Goal: Task Accomplishment & Management: Use online tool/utility

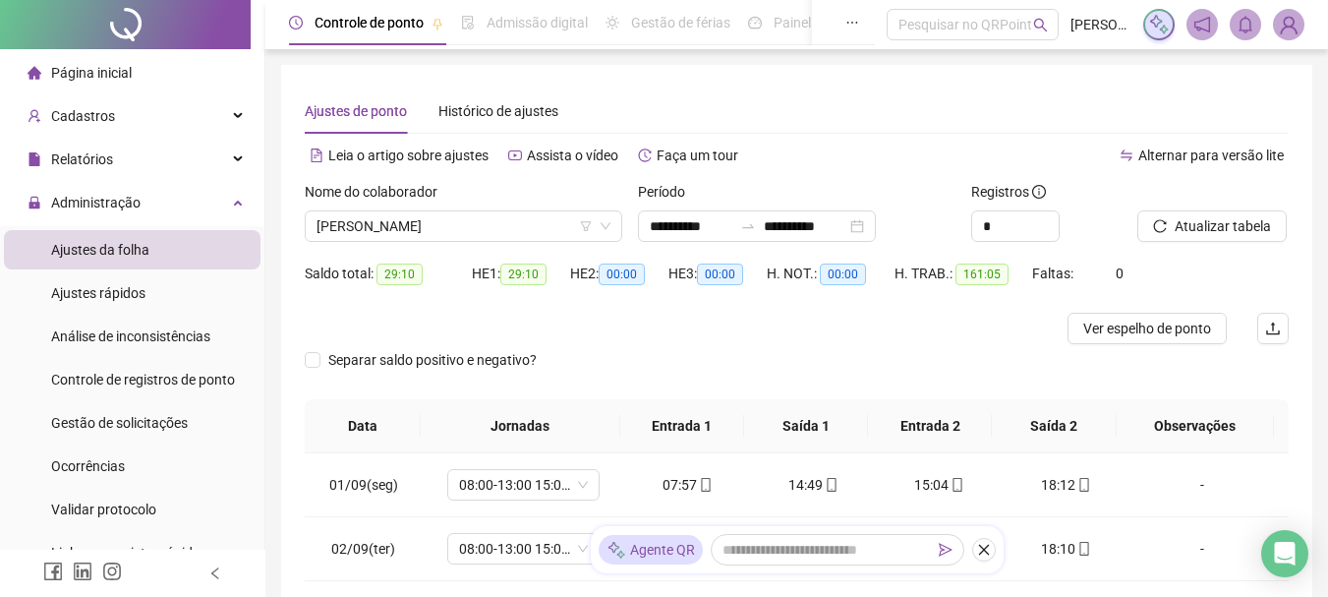
scroll to position [60, 0]
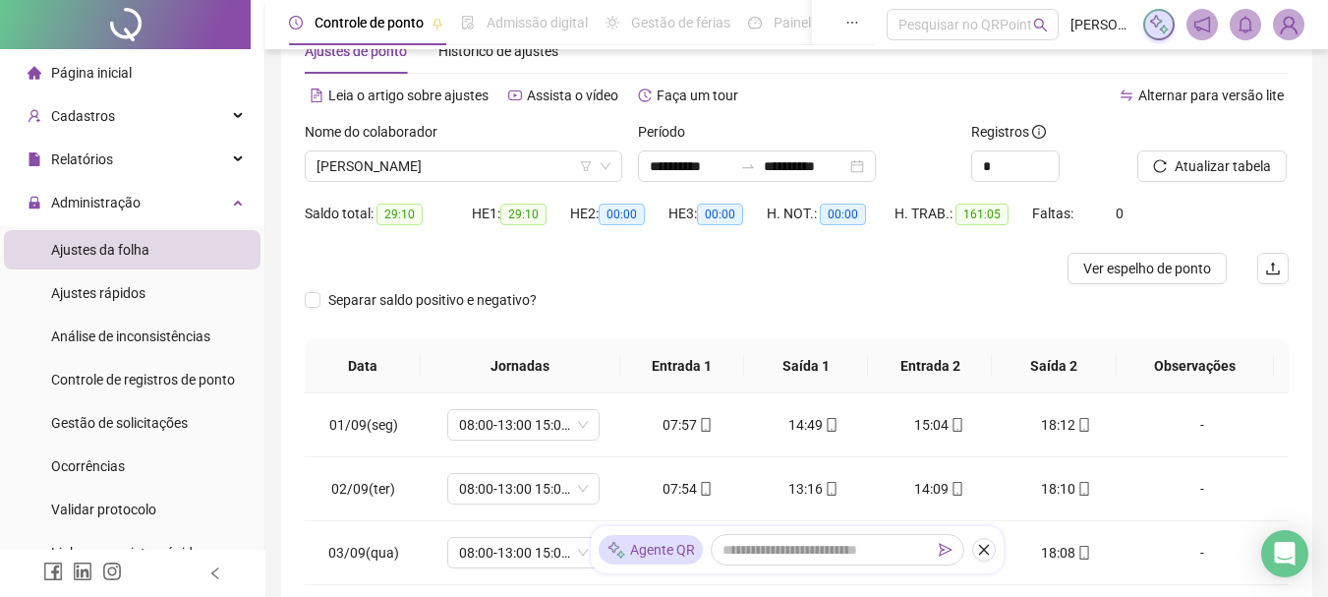
click at [180, 201] on div "Administração" at bounding box center [132, 202] width 257 height 39
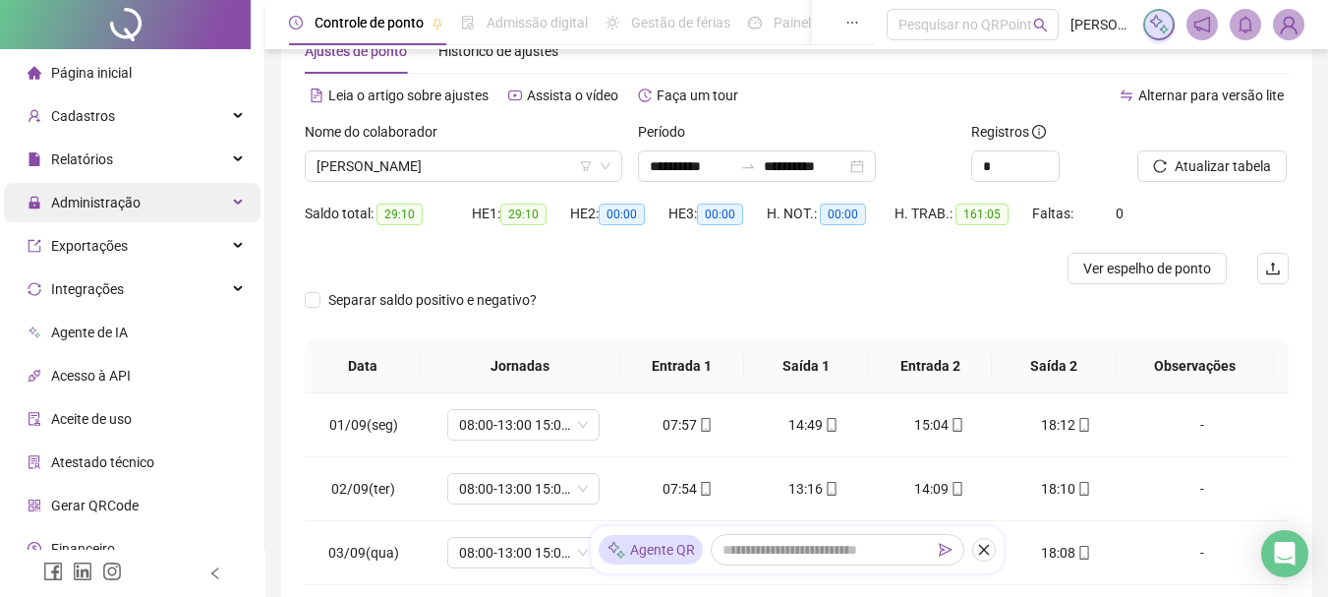
click at [172, 203] on div "Administração" at bounding box center [132, 202] width 257 height 39
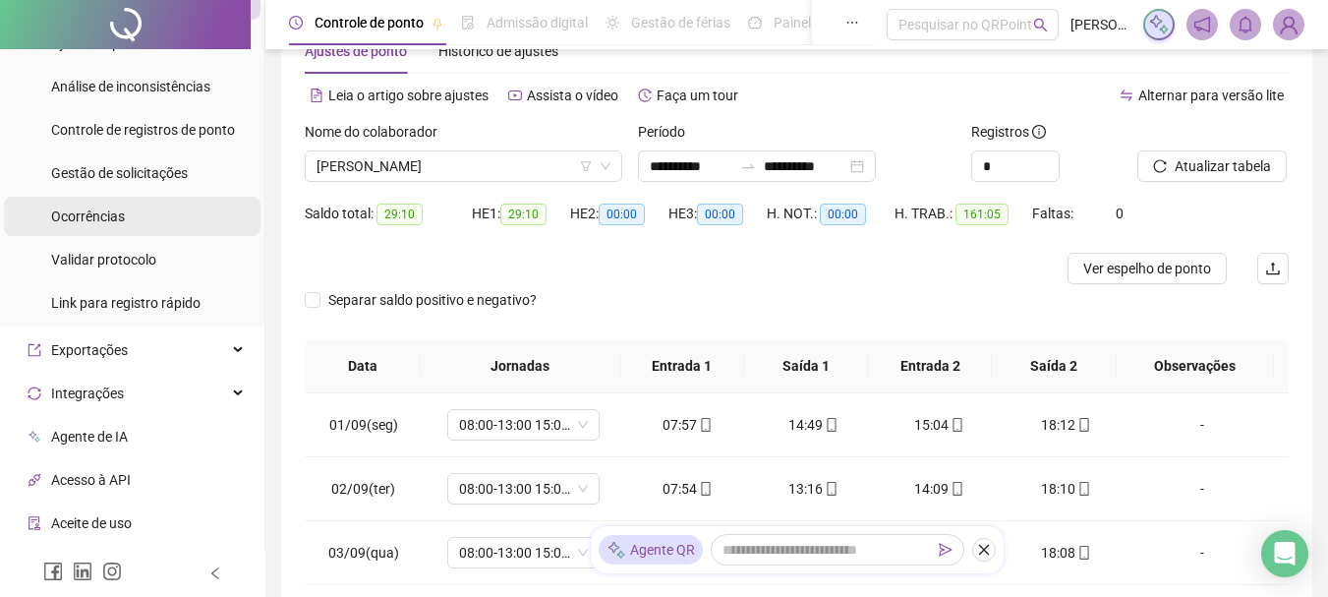
scroll to position [295, 0]
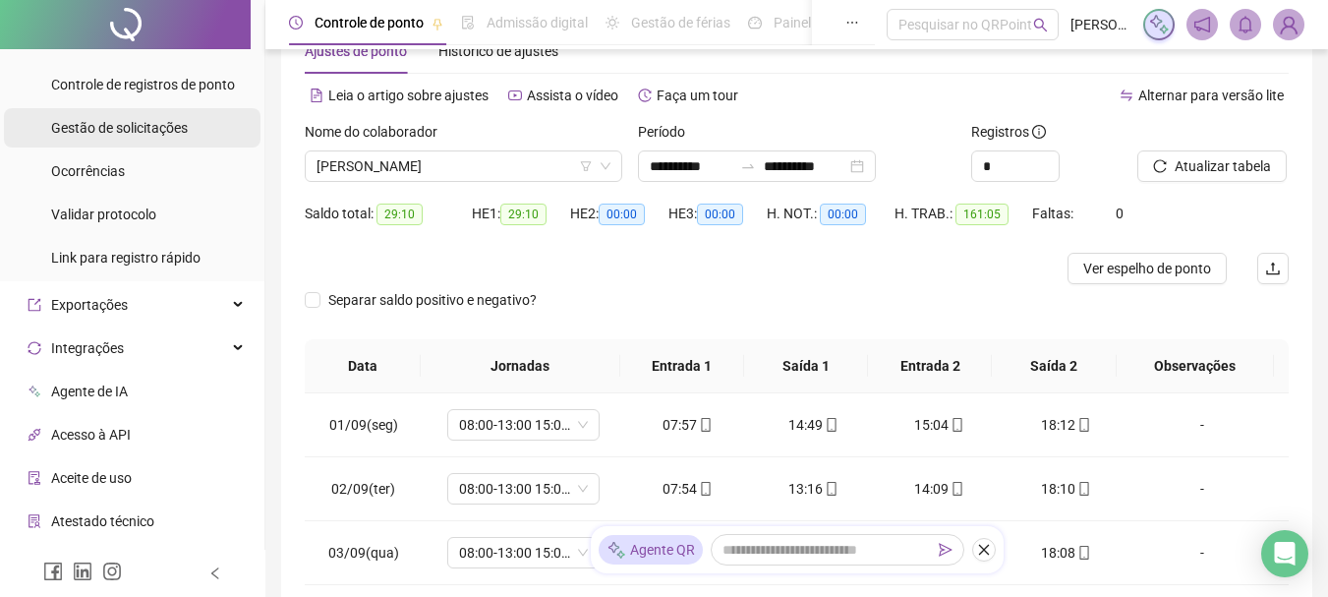
click at [156, 121] on span "Gestão de solicitações" at bounding box center [119, 128] width 137 height 16
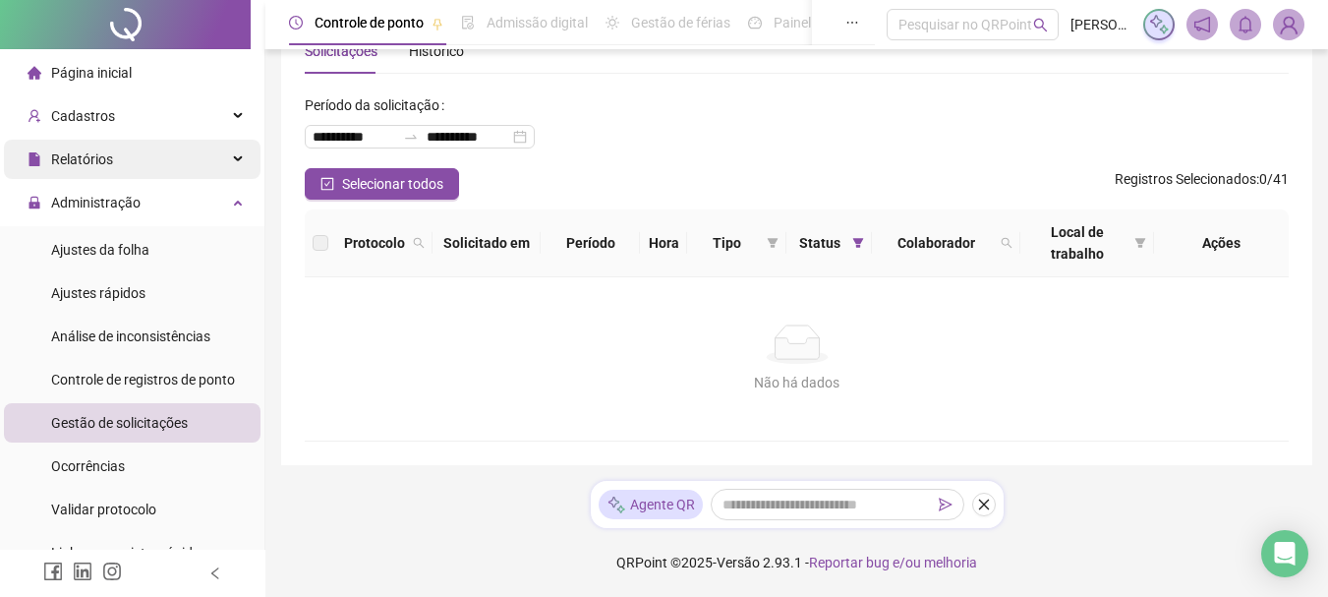
click at [133, 152] on div "Relatórios" at bounding box center [132, 159] width 257 height 39
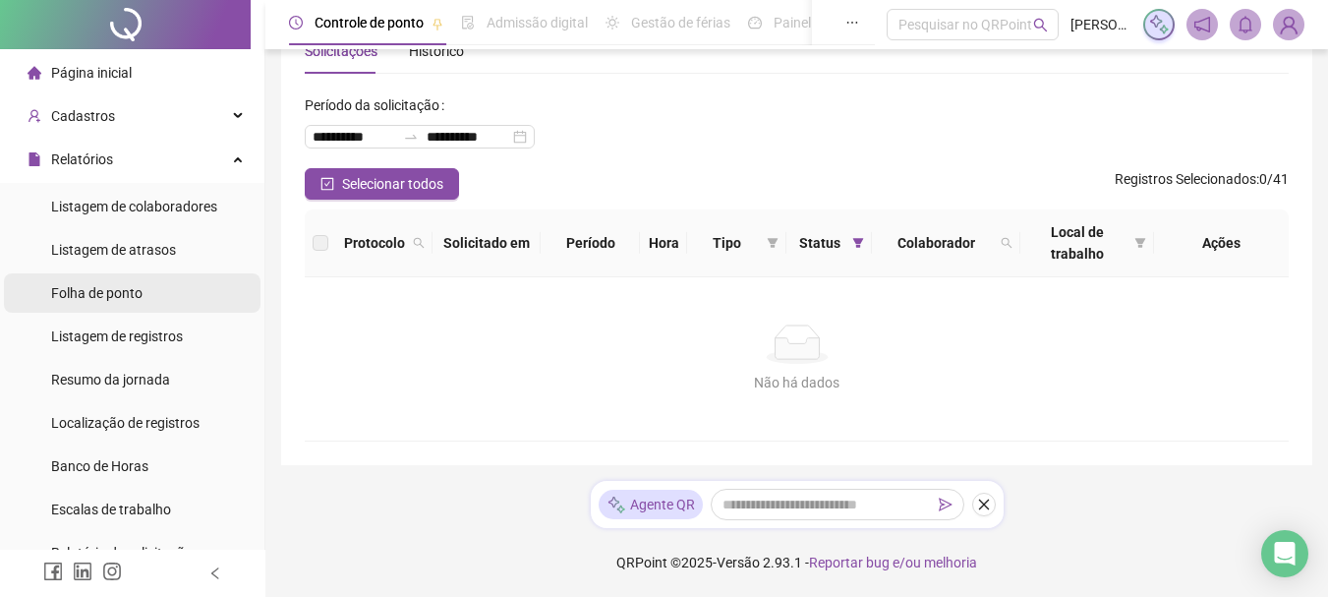
click at [142, 295] on span "Folha de ponto" at bounding box center [96, 293] width 91 height 16
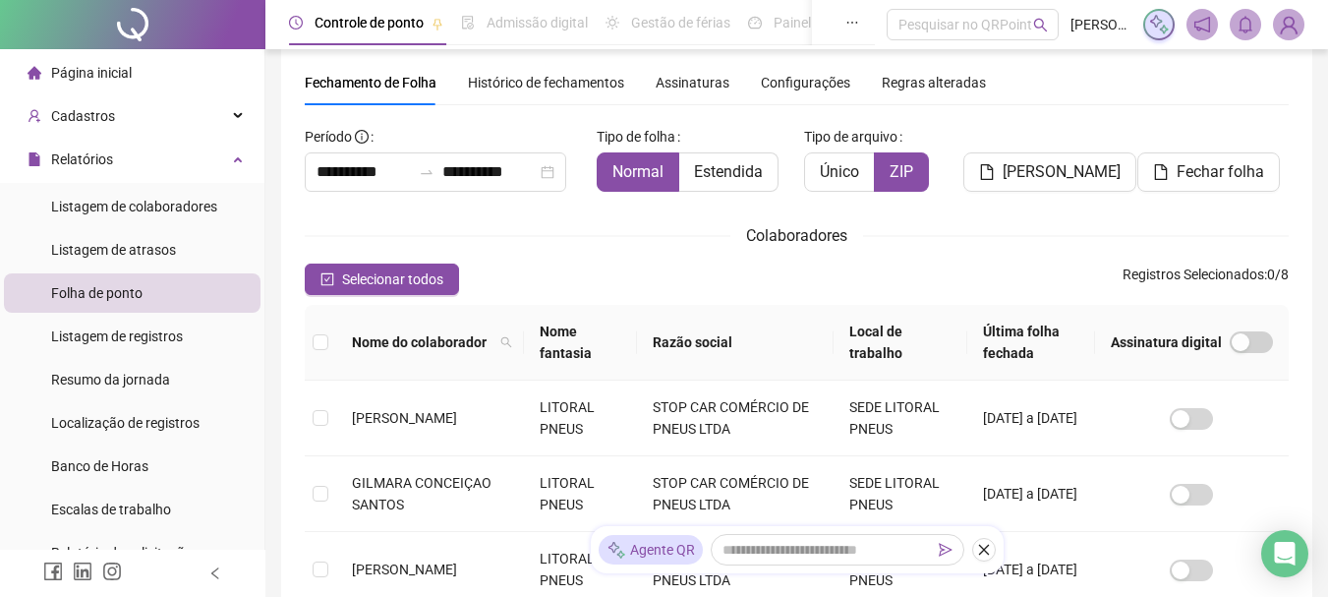
scroll to position [104, 0]
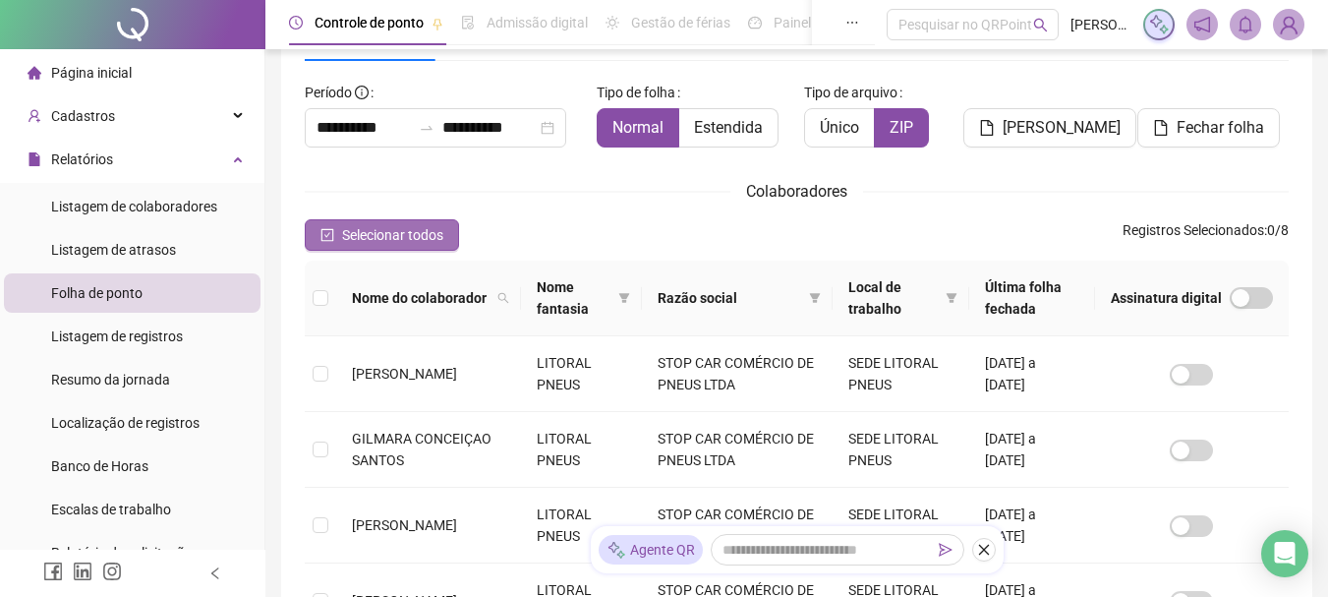
click at [373, 235] on span "Selecionar todos" at bounding box center [392, 235] width 101 height 22
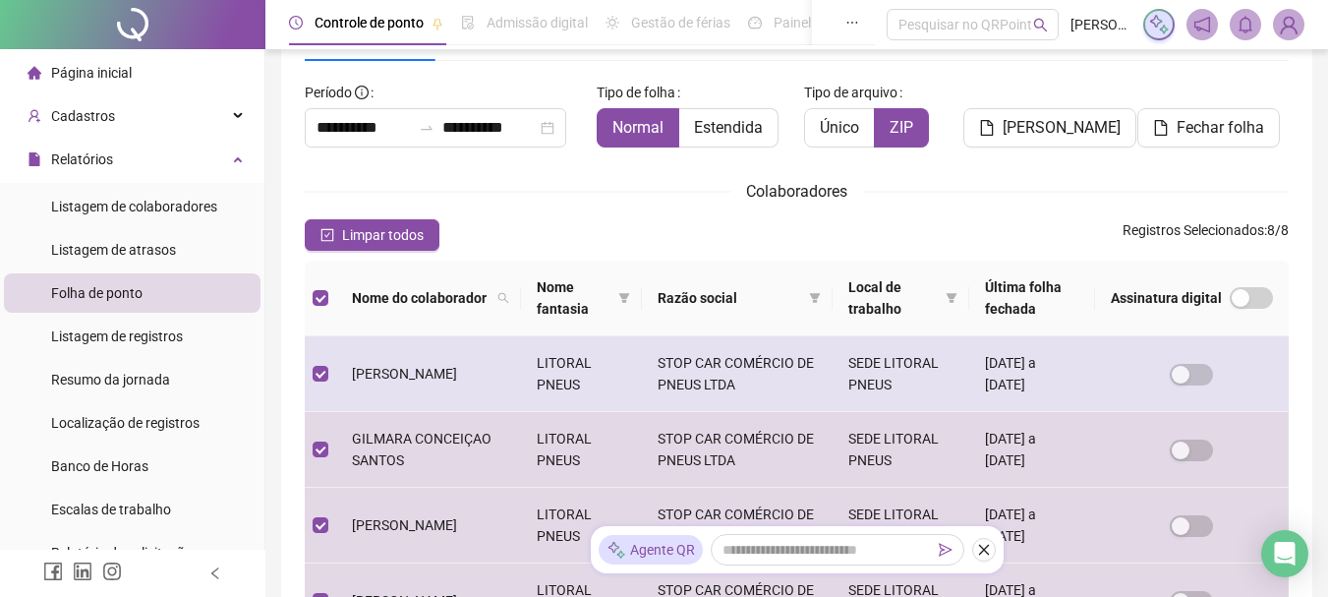
click at [344, 373] on td "[PERSON_NAME]" at bounding box center [428, 374] width 185 height 76
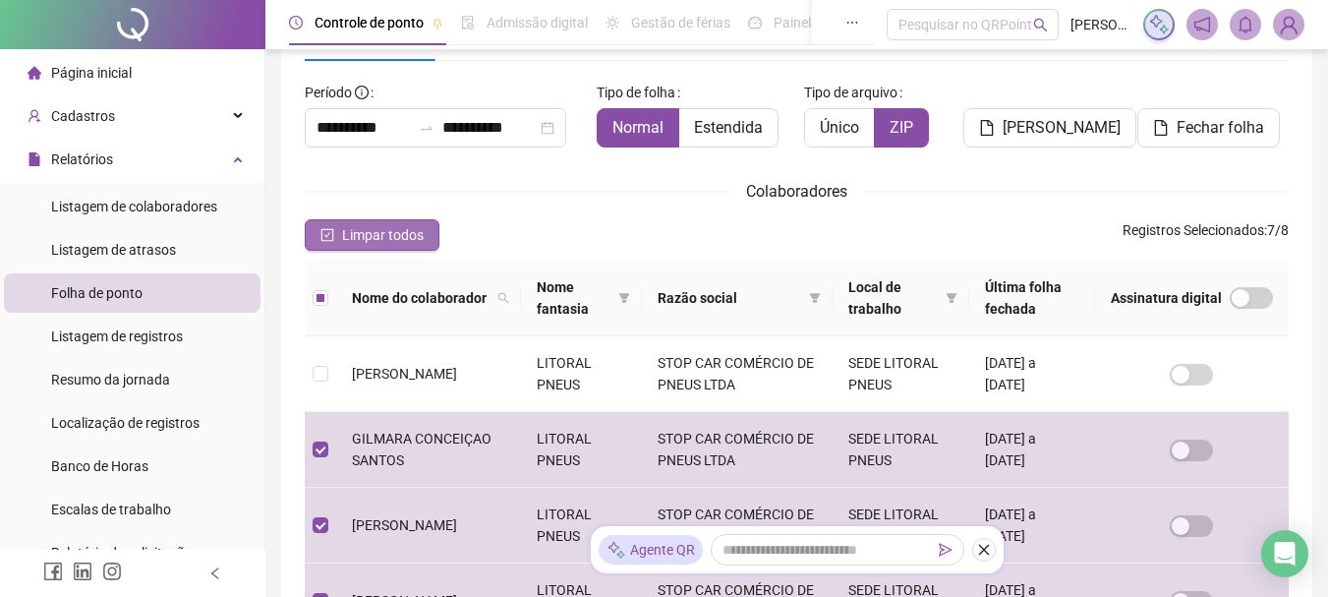
click at [406, 235] on span "Limpar todos" at bounding box center [383, 235] width 82 height 22
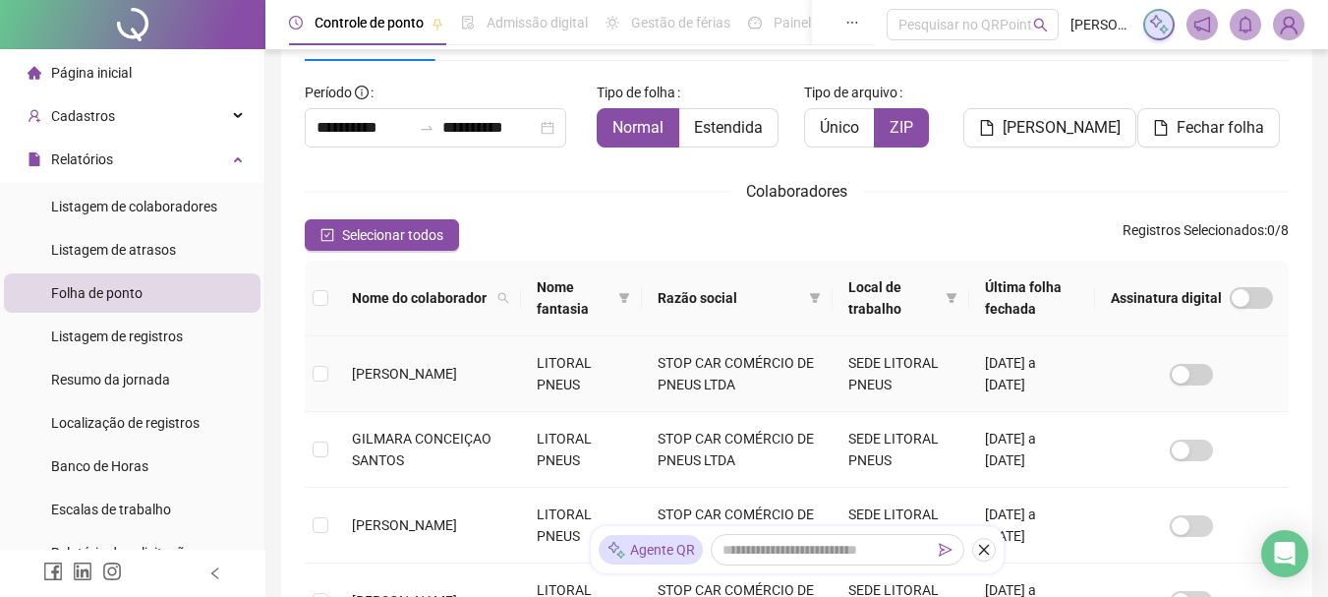
click at [327, 376] on td at bounding box center [320, 374] width 31 height 76
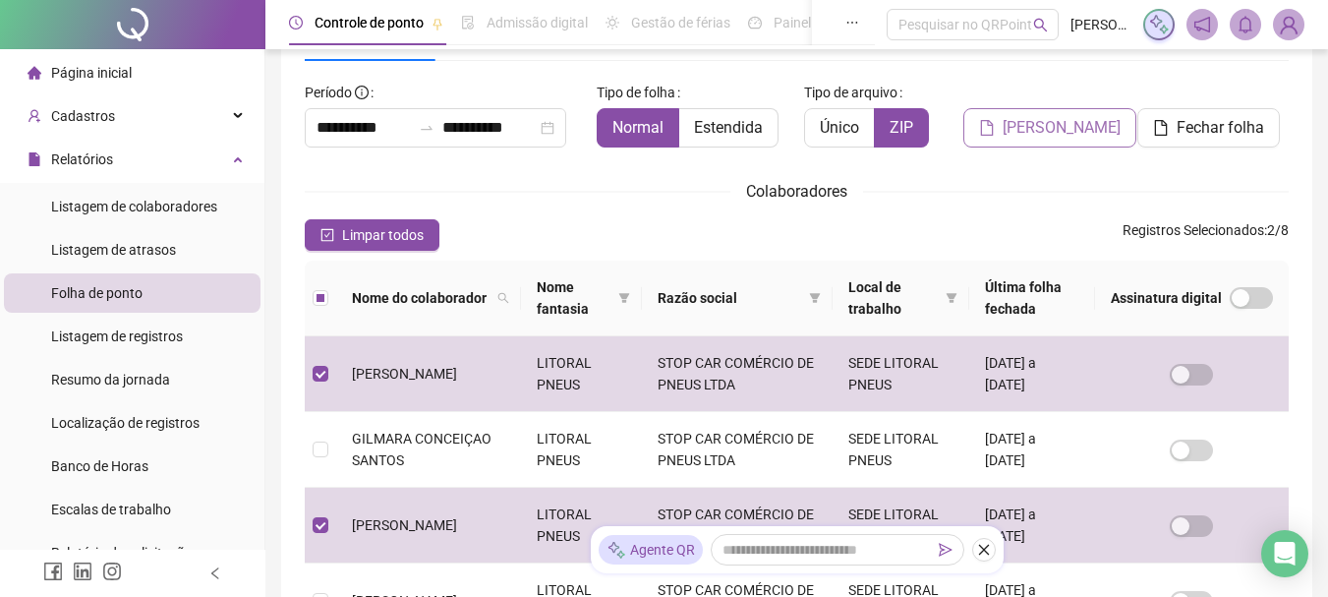
click at [1045, 125] on span "[PERSON_NAME]" at bounding box center [1062, 128] width 118 height 24
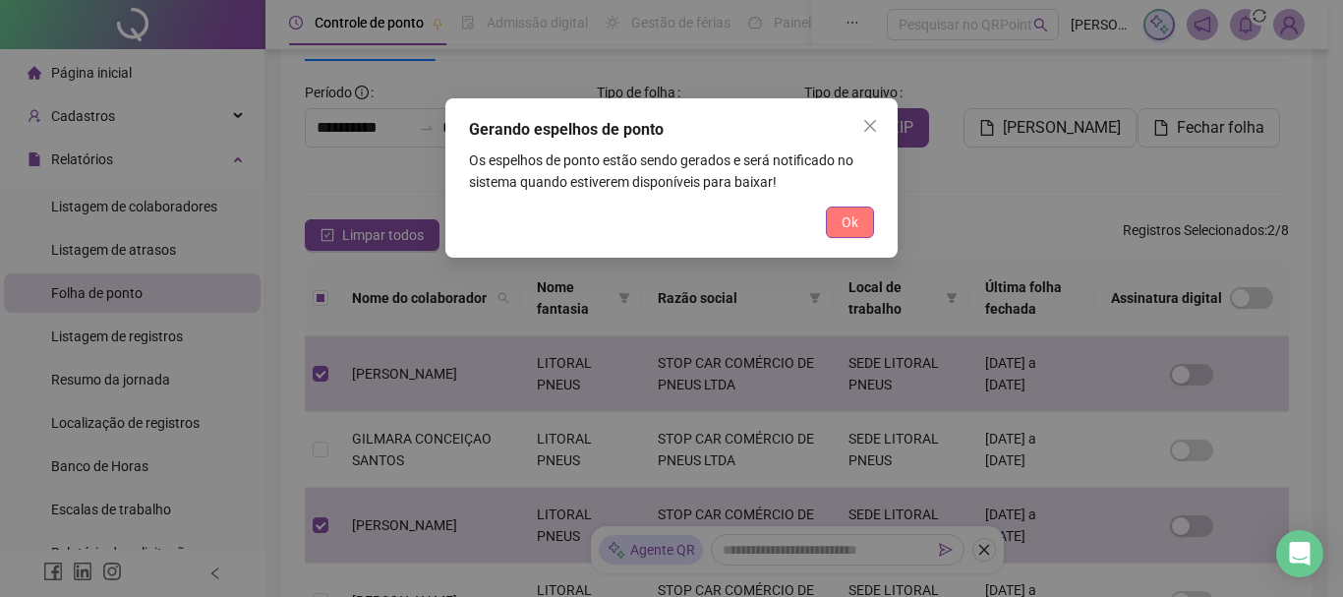
click at [847, 219] on span "Ok" at bounding box center [849, 222] width 17 height 22
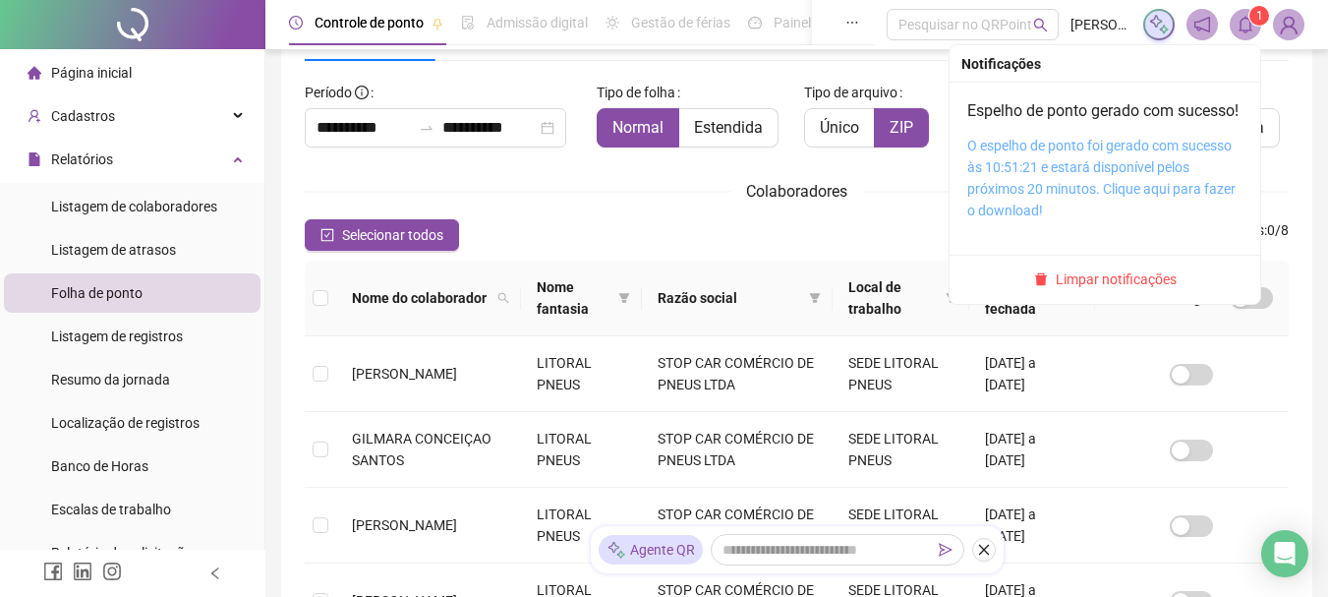
click at [1017, 182] on link "O espelho de ponto foi gerado com sucesso às 10:51:21 e estará disponível pelos…" at bounding box center [1101, 178] width 268 height 81
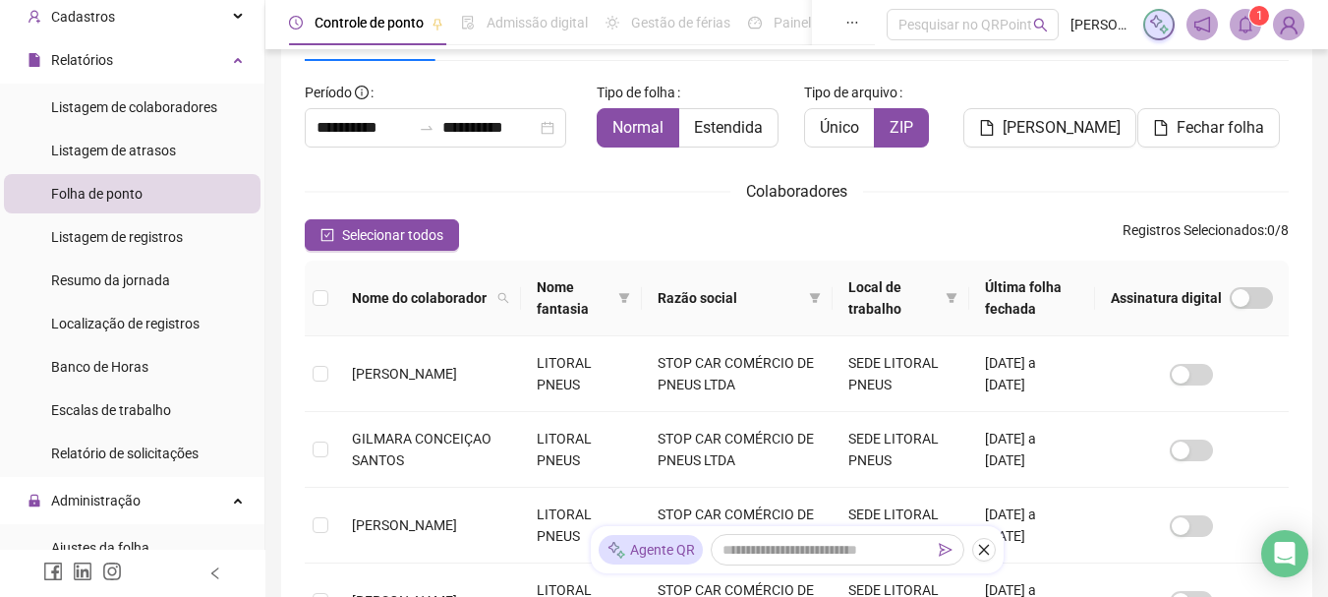
scroll to position [197, 0]
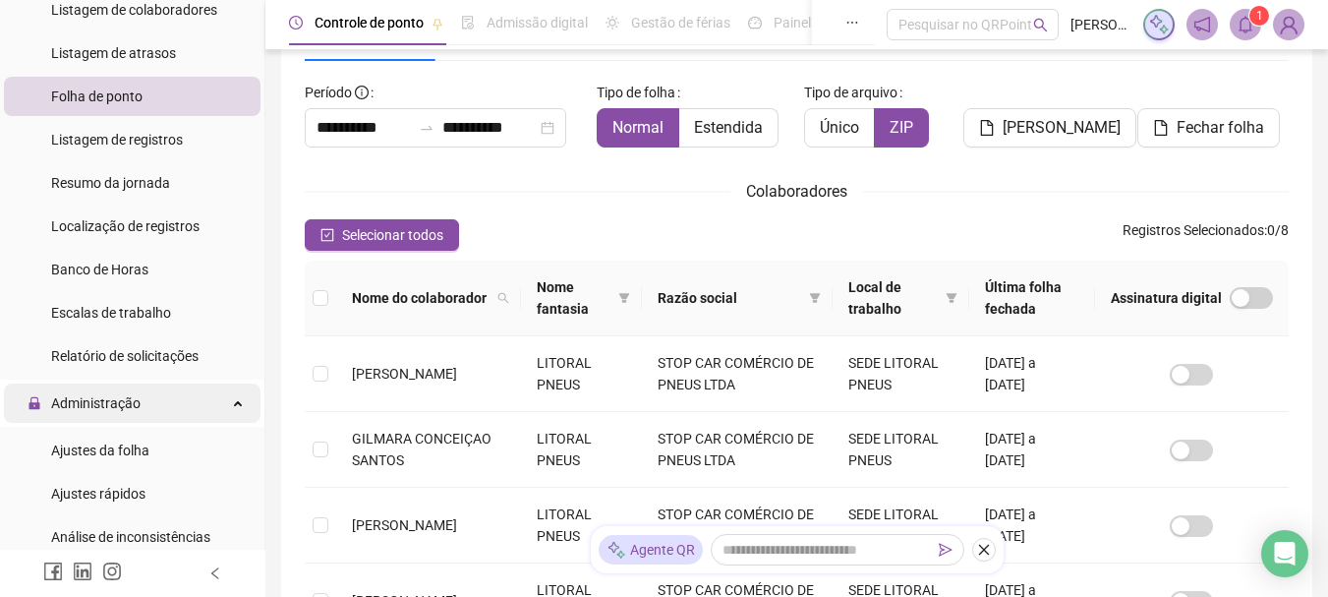
click at [137, 409] on span "Administração" at bounding box center [95, 403] width 89 height 16
click at [141, 408] on div "Administração" at bounding box center [132, 402] width 257 height 39
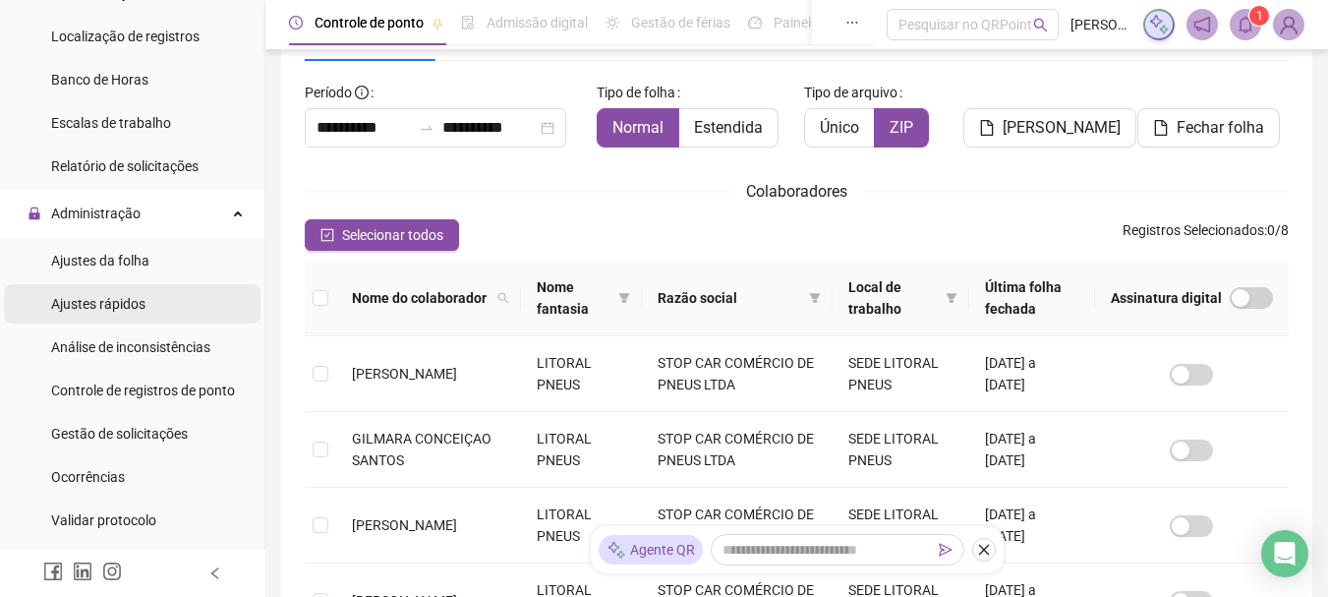
scroll to position [393, 0]
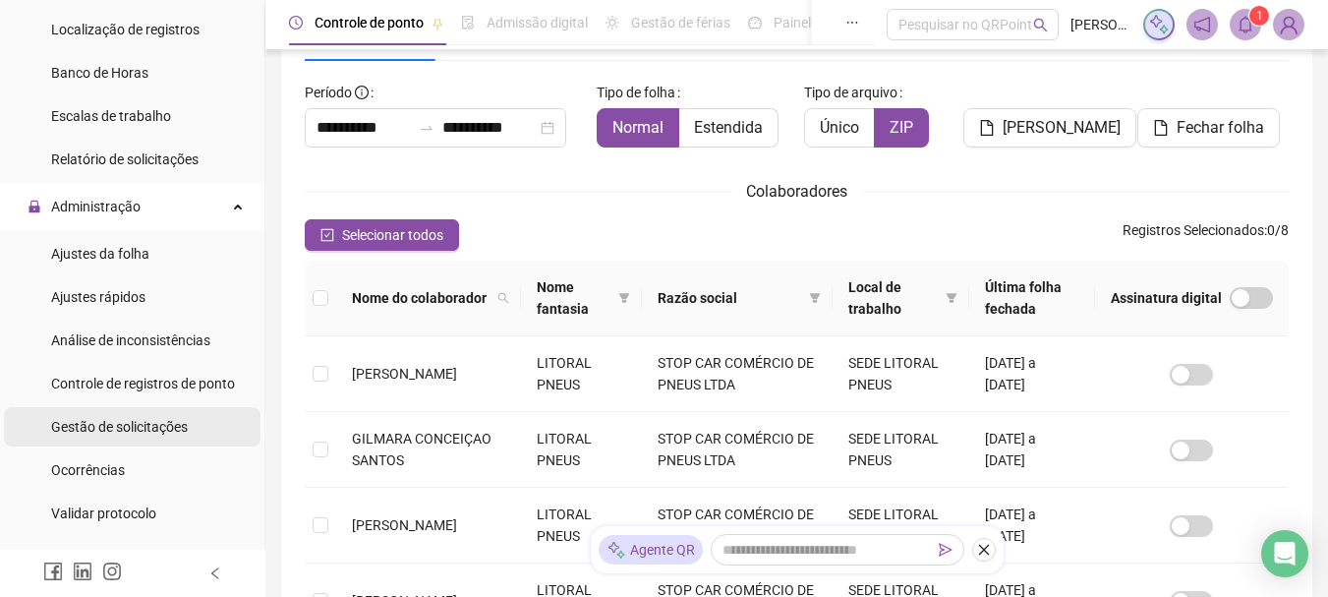
click at [150, 435] on div "Gestão de solicitações" at bounding box center [119, 426] width 137 height 39
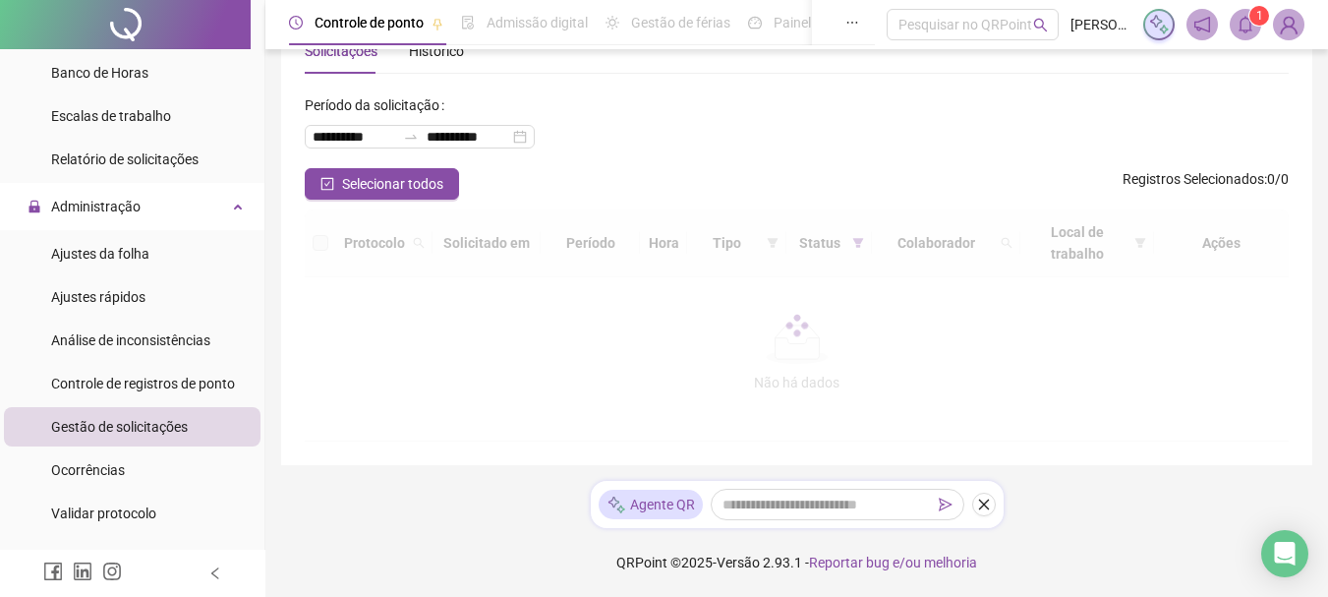
scroll to position [40, 0]
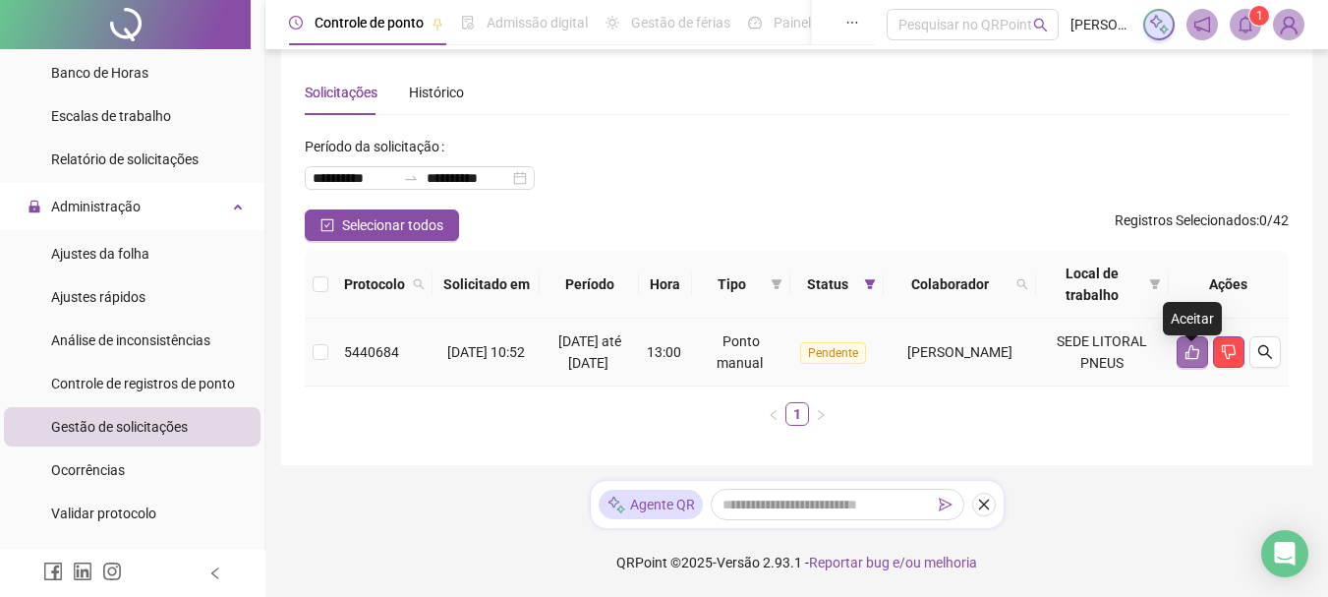
click at [1190, 348] on icon "like" at bounding box center [1193, 352] width 14 height 15
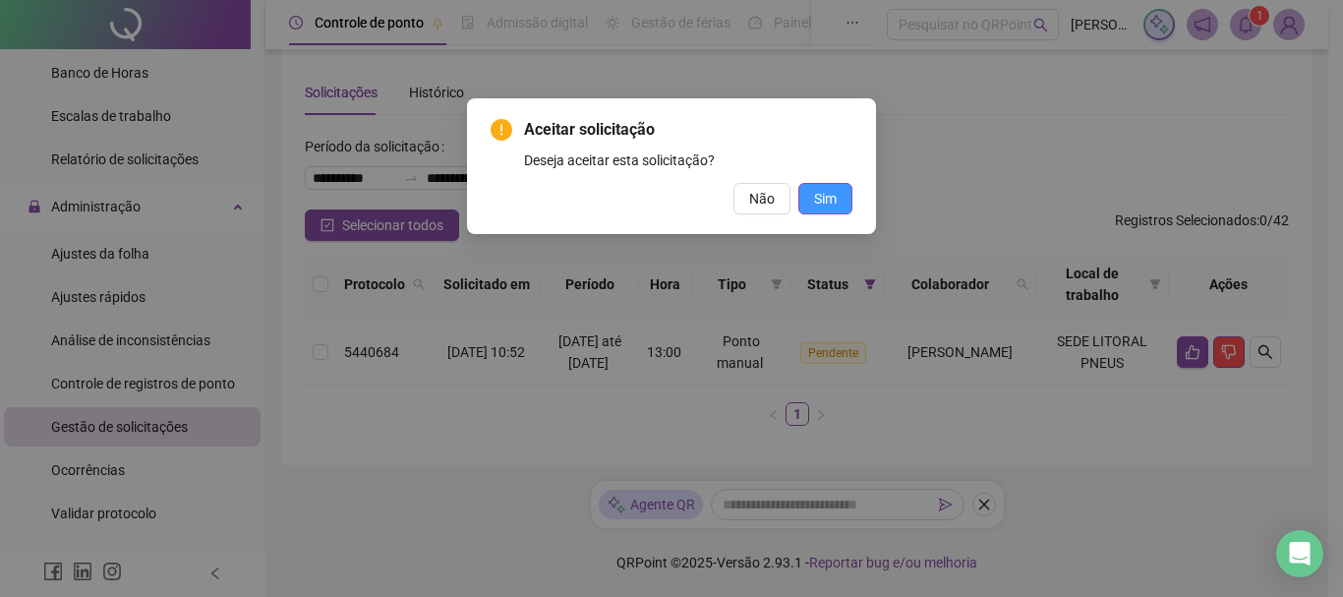
click at [827, 200] on span "Sim" at bounding box center [825, 199] width 23 height 22
